Goal: Navigation & Orientation: Find specific page/section

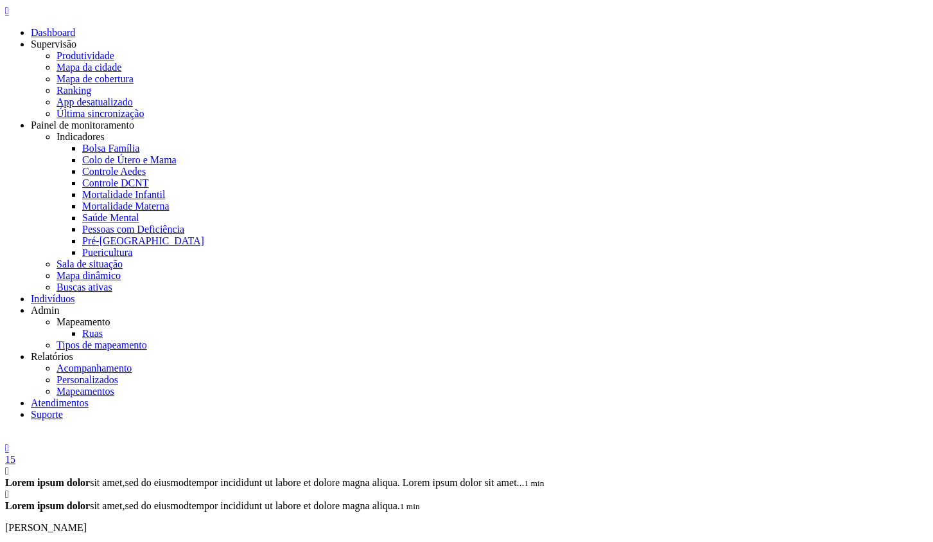
click at [5, 439] on img at bounding box center [5, 439] width 0 height 0
